Goal: Obtain resource: Download file/media

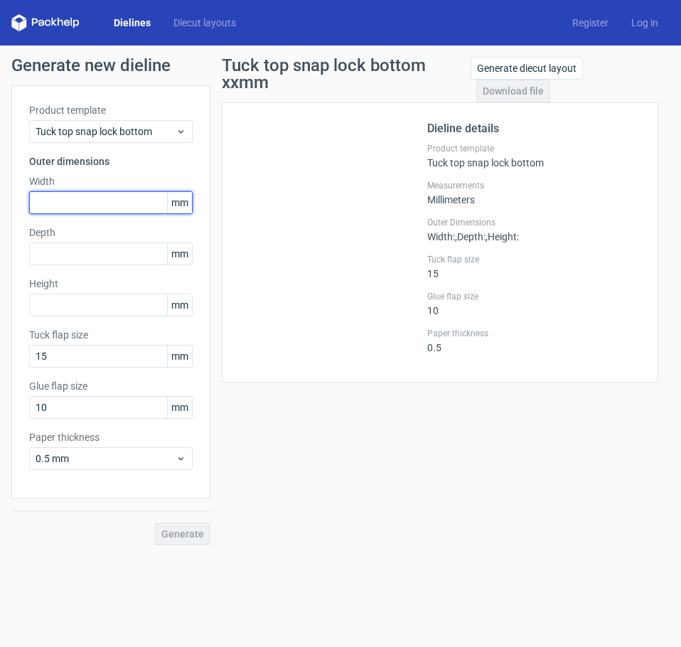
click at [108, 210] on input "text" at bounding box center [111, 202] width 164 height 23
click at [94, 198] on input "text" at bounding box center [111, 202] width 164 height 23
type input "35"
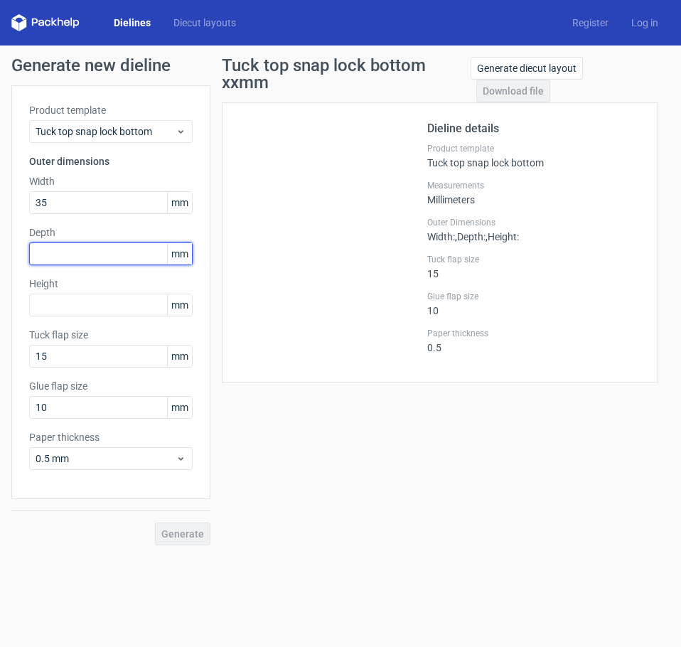
click at [50, 248] on input "text" at bounding box center [111, 254] width 164 height 23
type input "35"
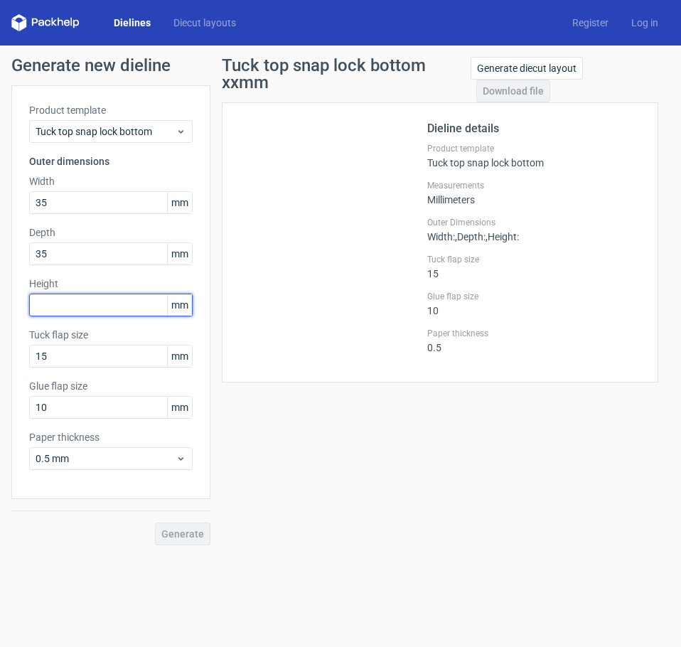
click at [43, 299] on input "text" at bounding box center [111, 305] width 164 height 23
type input "88"
click at [171, 531] on span "Generate" at bounding box center [182, 534] width 43 height 10
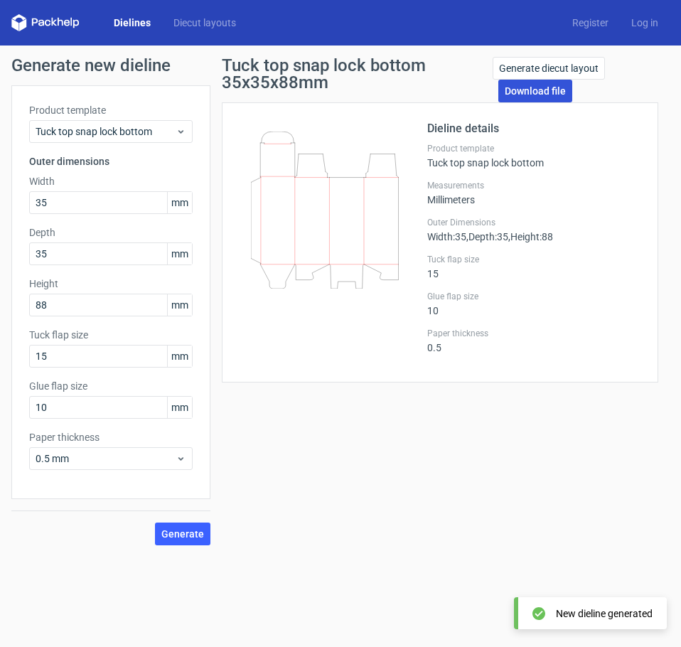
click at [543, 91] on link "Download file" at bounding box center [536, 91] width 74 height 23
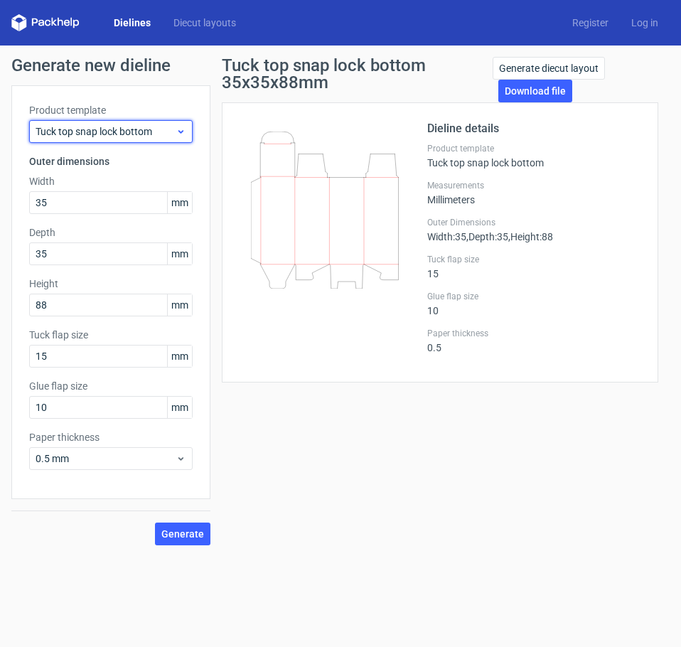
click at [102, 133] on span "Tuck top snap lock bottom" at bounding box center [106, 131] width 140 height 14
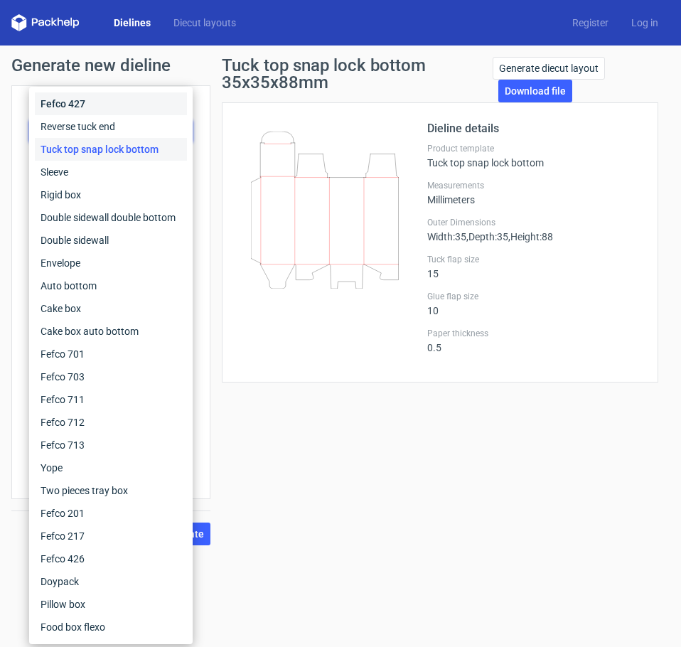
click at [78, 110] on div "Fefco 427" at bounding box center [111, 103] width 152 height 23
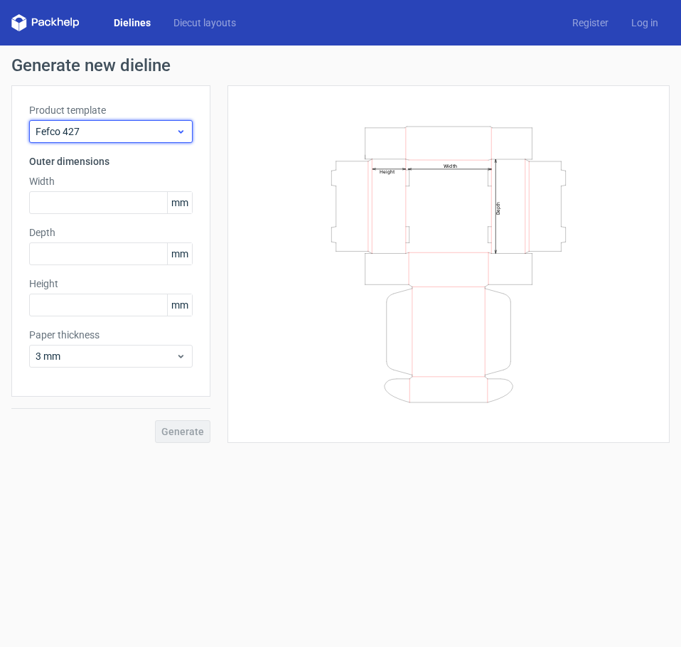
click at [75, 129] on span "Fefco 427" at bounding box center [106, 131] width 140 height 14
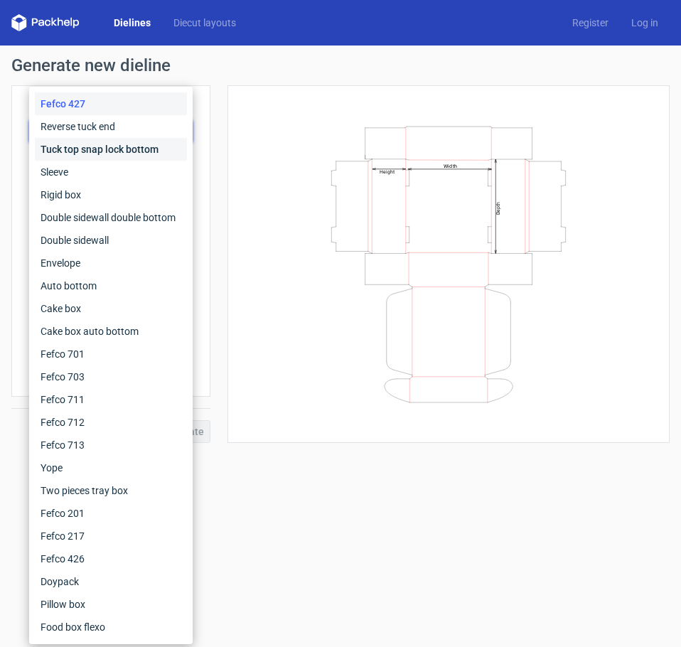
click at [81, 147] on div "Tuck top snap lock bottom" at bounding box center [111, 149] width 152 height 23
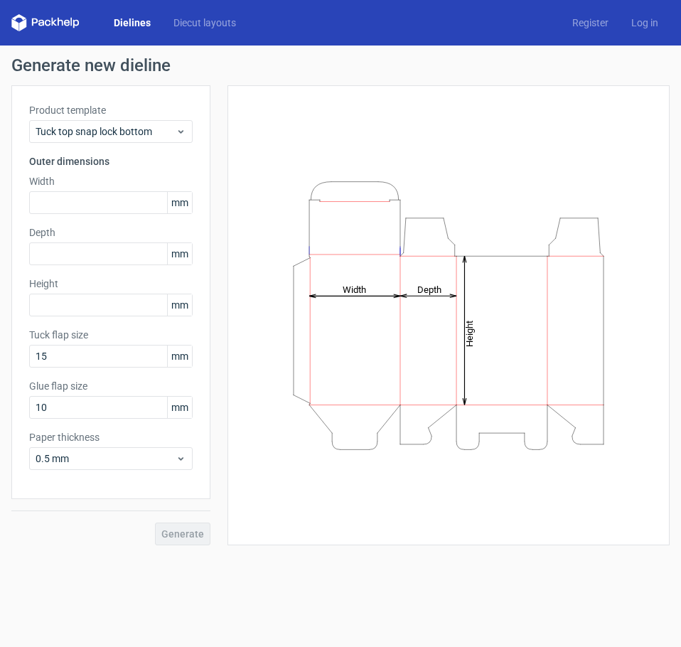
click at [87, 119] on div "Product template Tuck top snap lock bottom" at bounding box center [111, 123] width 164 height 40
click at [89, 132] on span "Tuck top snap lock bottom" at bounding box center [106, 131] width 140 height 14
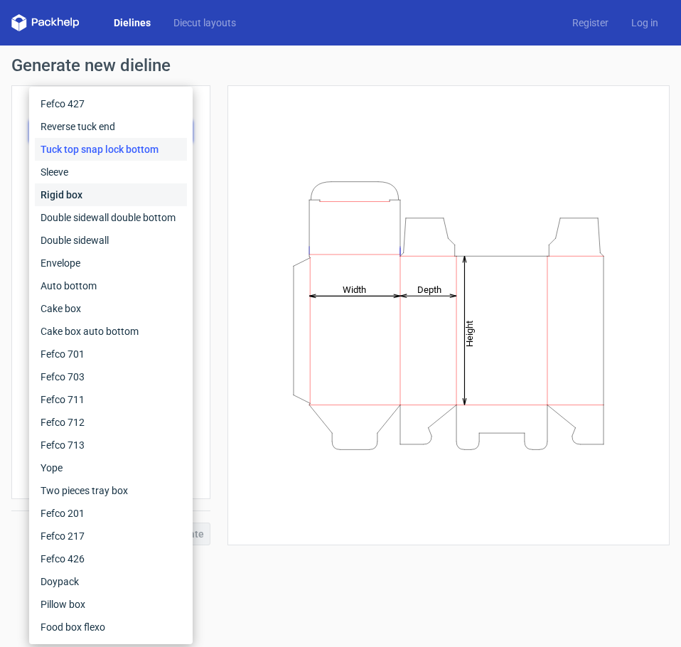
click at [78, 191] on div "Rigid box" at bounding box center [111, 195] width 152 height 23
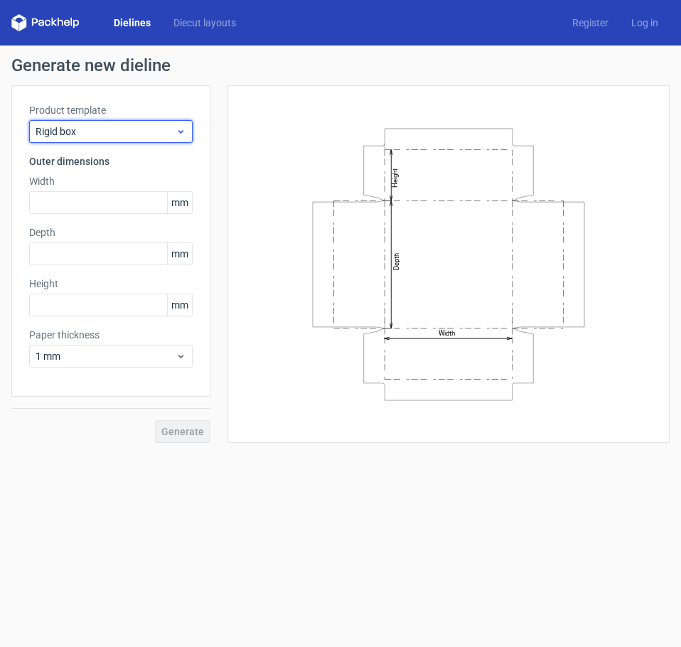
click at [87, 130] on span "Rigid box" at bounding box center [106, 131] width 140 height 14
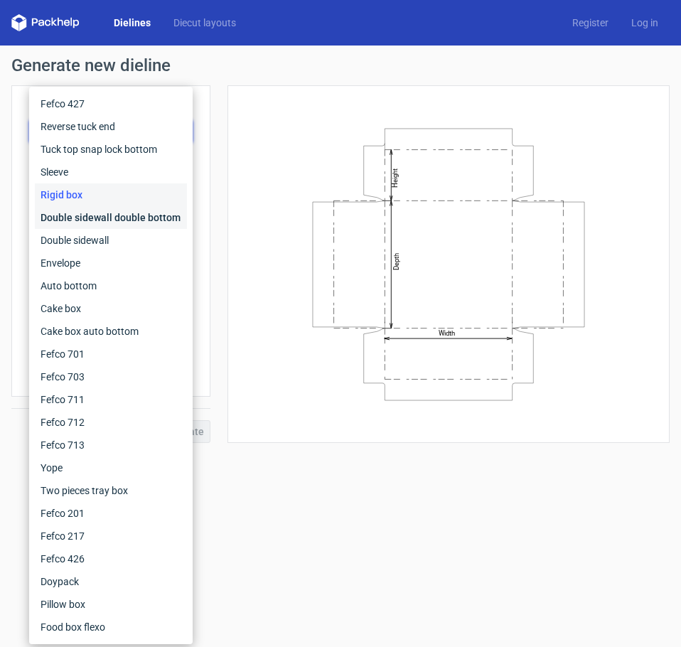
click at [78, 211] on div "Double sidewall double bottom" at bounding box center [111, 217] width 152 height 23
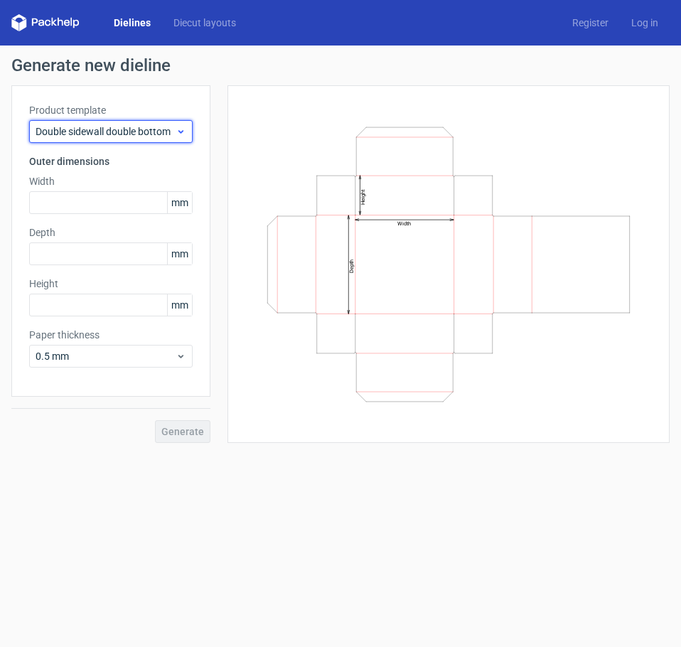
click at [88, 134] on span "Double sidewall double bottom" at bounding box center [106, 131] width 140 height 14
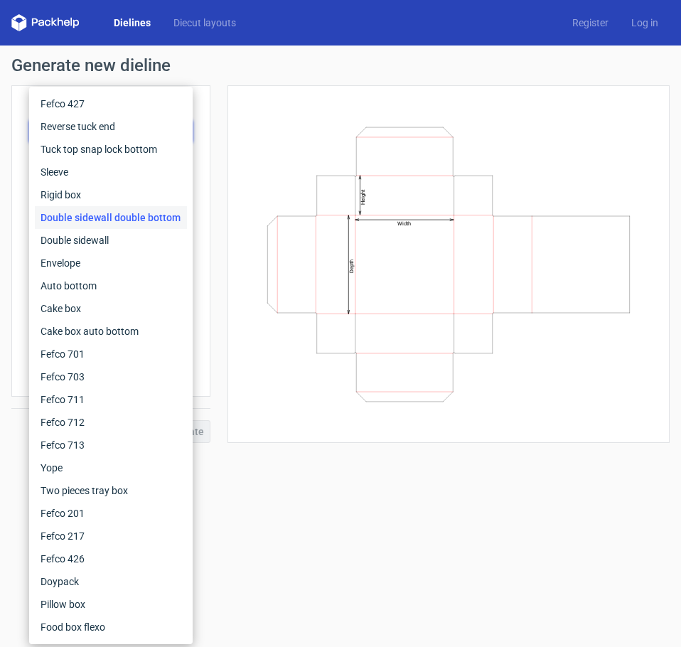
click at [435, 102] on div "Width Depth Height" at bounding box center [449, 264] width 442 height 358
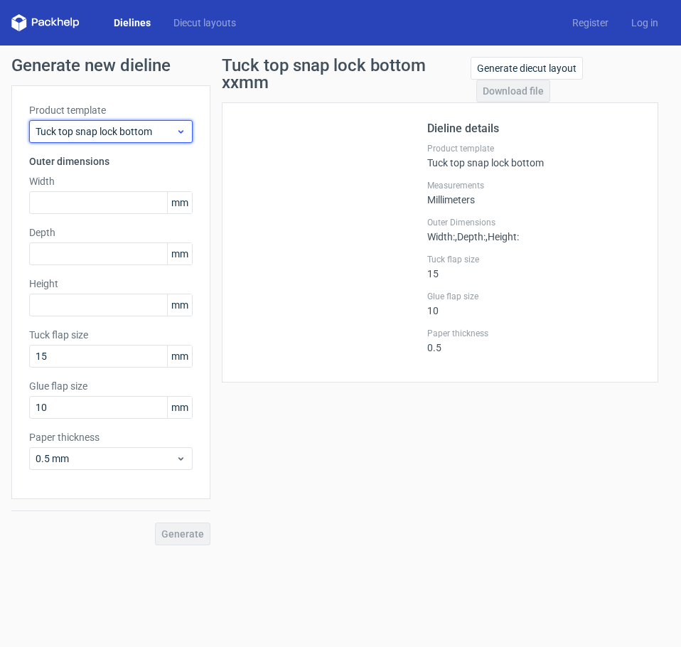
click at [87, 132] on span "Tuck top snap lock bottom" at bounding box center [106, 131] width 140 height 14
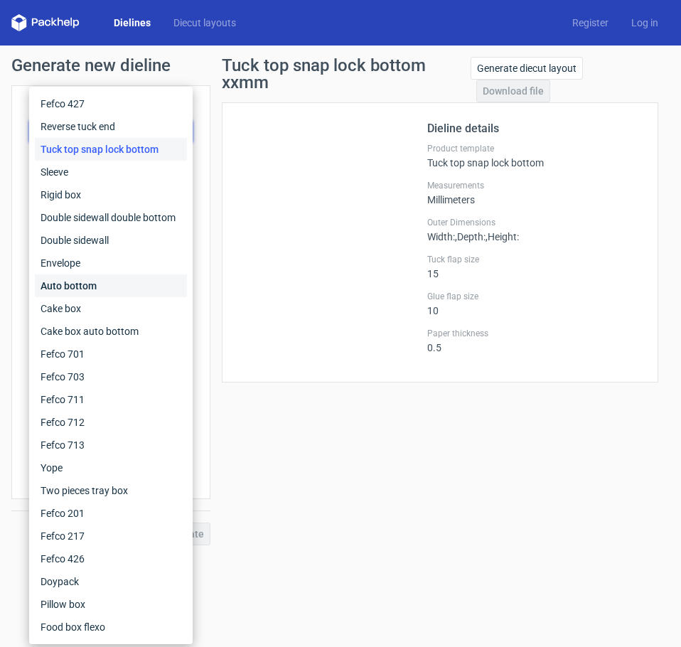
click at [84, 288] on div "Auto bottom" at bounding box center [111, 286] width 152 height 23
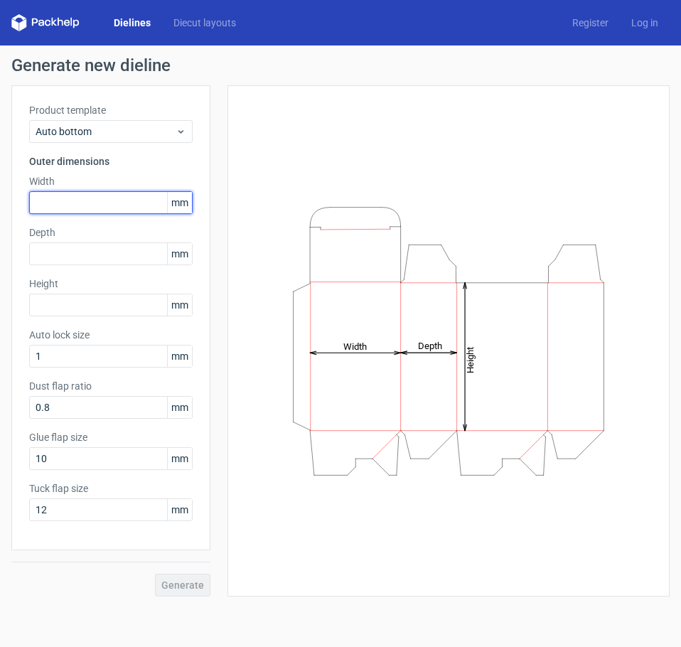
click at [68, 203] on input "text" at bounding box center [111, 202] width 164 height 23
type input "35"
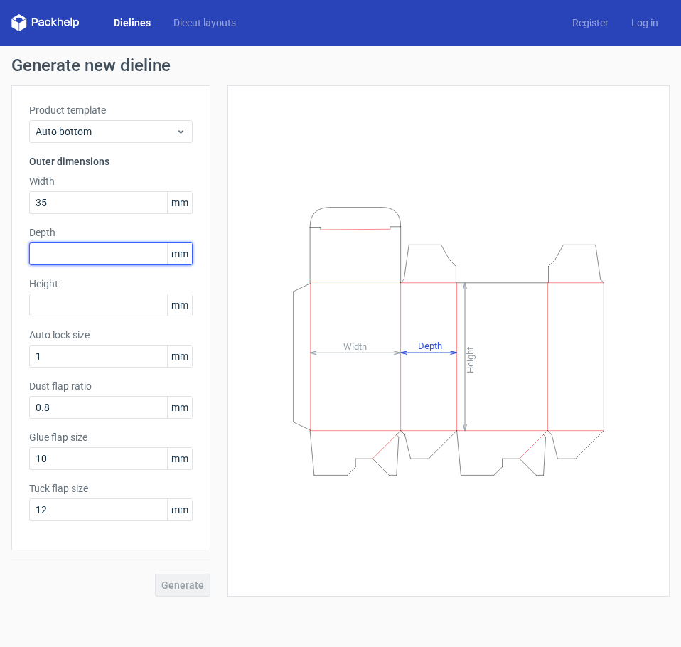
click at [63, 253] on input "text" at bounding box center [111, 254] width 164 height 23
type input "35"
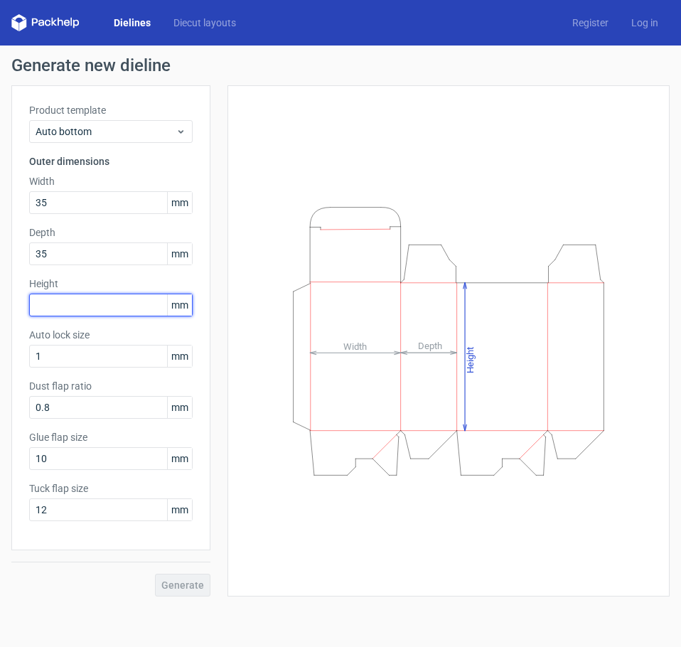
click at [60, 303] on input "text" at bounding box center [111, 305] width 164 height 23
type input "88"
click at [173, 587] on span "Generate" at bounding box center [182, 585] width 43 height 10
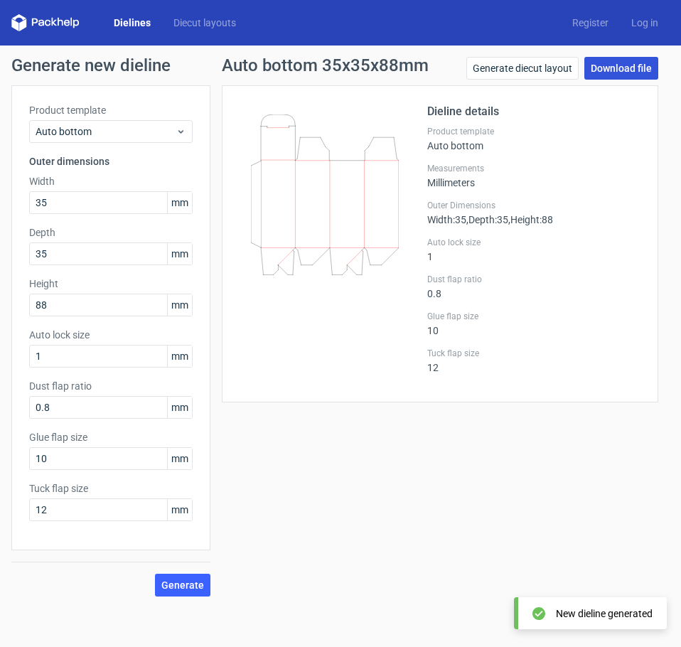
click at [611, 69] on link "Download file" at bounding box center [622, 68] width 74 height 23
